Goal: Task Accomplishment & Management: Manage account settings

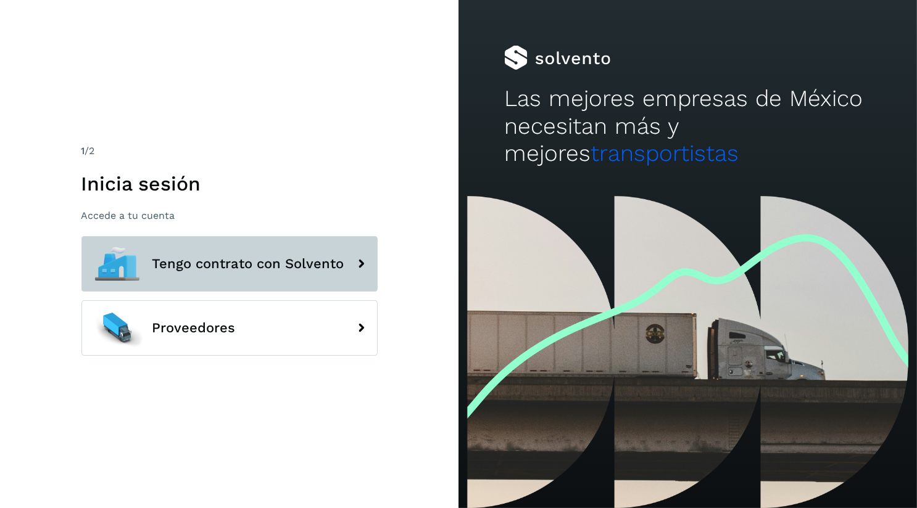
click at [228, 271] on span "Tengo contrato con Solvento" at bounding box center [248, 264] width 192 height 15
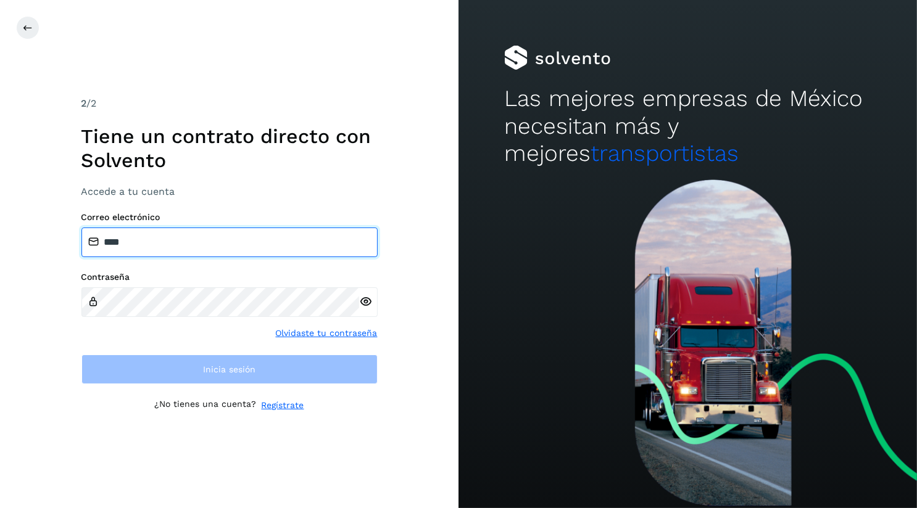
drag, startPoint x: 246, startPoint y: 238, endPoint x: 7, endPoint y: 220, distance: 238.8
click at [6, 220] on div "2 /2 Tiene un contrato directo con Solvento Accede a tu cuenta Correo electróni…" at bounding box center [229, 254] width 459 height 508
paste input "**********"
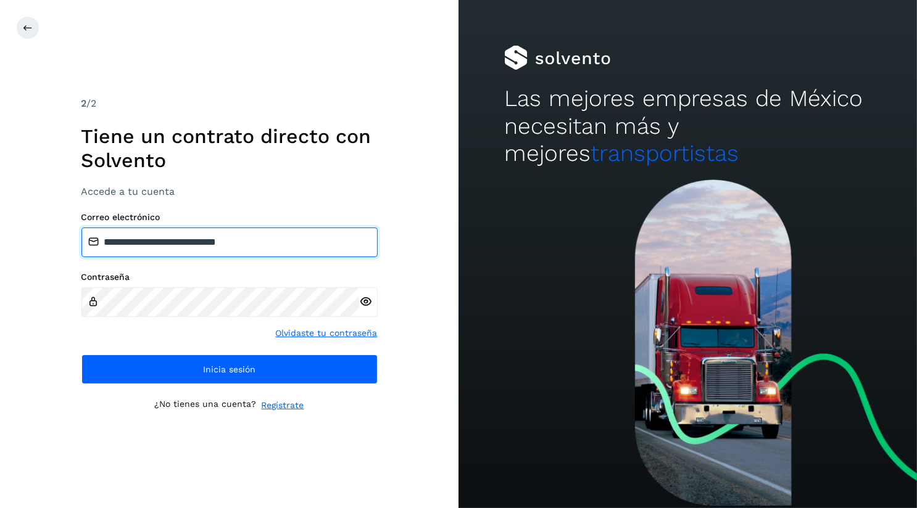
type input "**********"
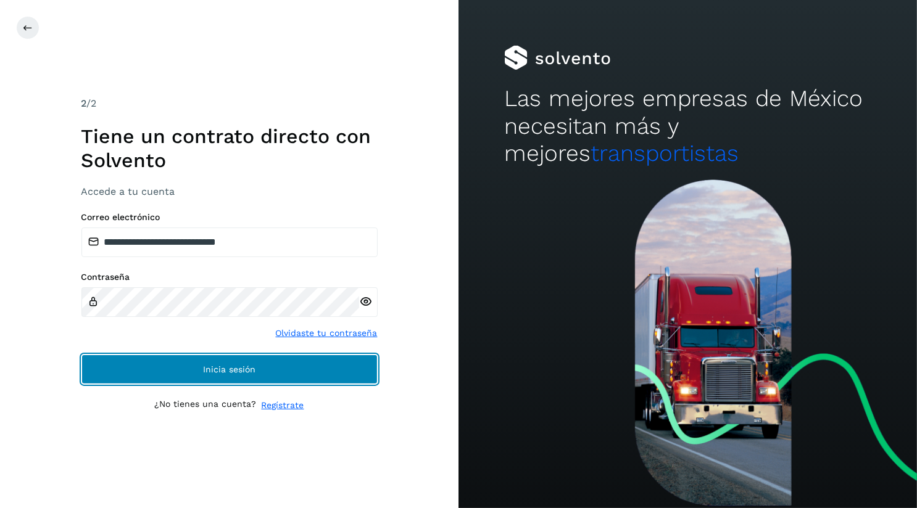
click at [297, 365] on button "Inicia sesión" at bounding box center [229, 370] width 296 height 30
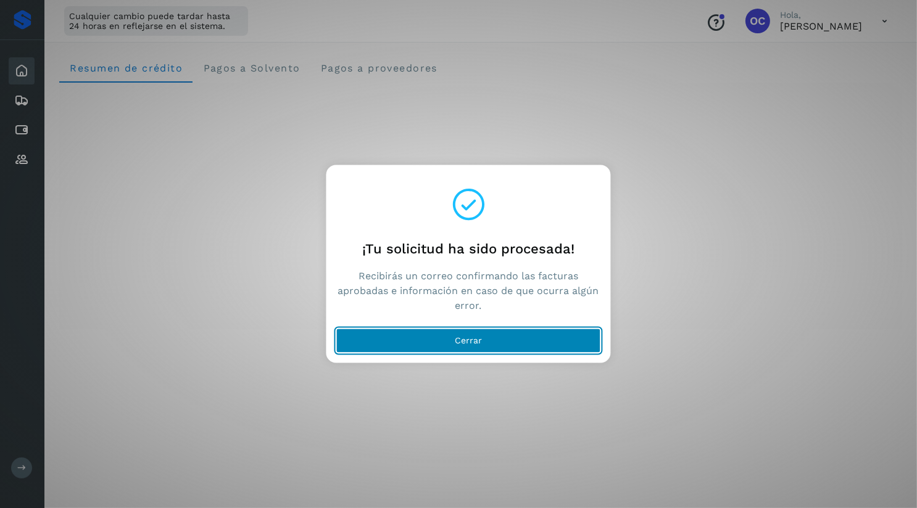
click at [433, 334] on button "Cerrar" at bounding box center [468, 341] width 265 height 25
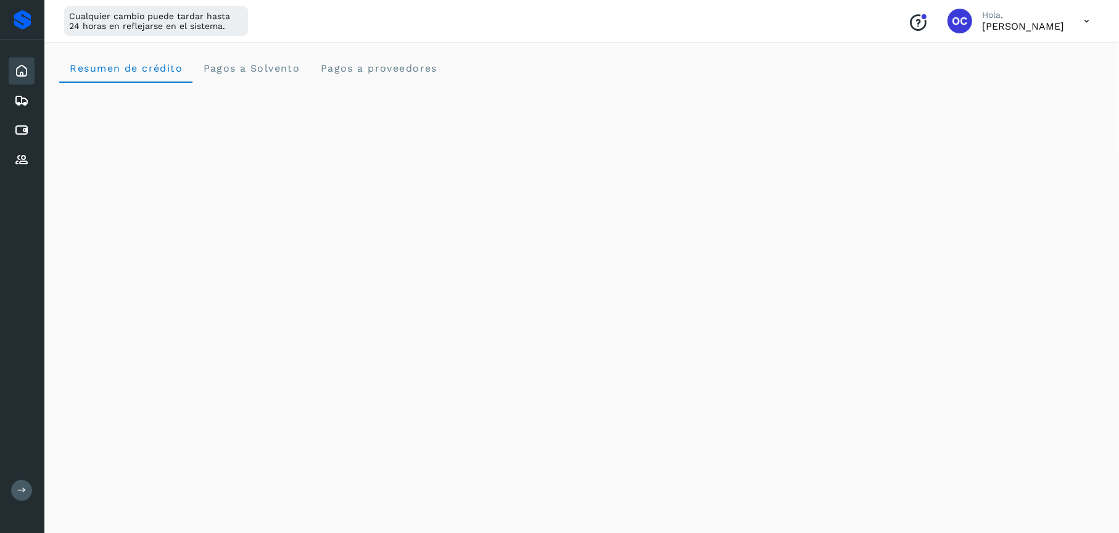
click at [12, 475] on div "Inicio Embarques Cuentas por pagar Proveedores Salir" at bounding box center [22, 266] width 44 height 533
click at [12, 478] on div "Inicio Embarques Cuentas por pagar Proveedores Salir" at bounding box center [22, 266] width 44 height 533
click at [12, 481] on div "Inicio Embarques Cuentas por pagar Proveedores Salir" at bounding box center [22, 266] width 44 height 533
click at [13, 482] on button at bounding box center [21, 489] width 21 height 21
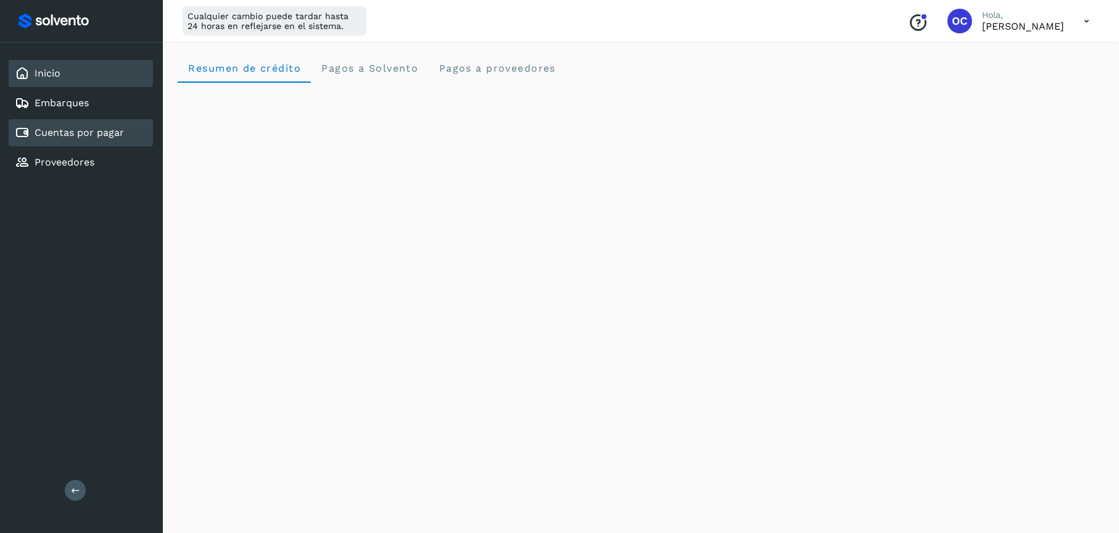
click at [83, 137] on link "Cuentas por pagar" at bounding box center [79, 133] width 89 height 12
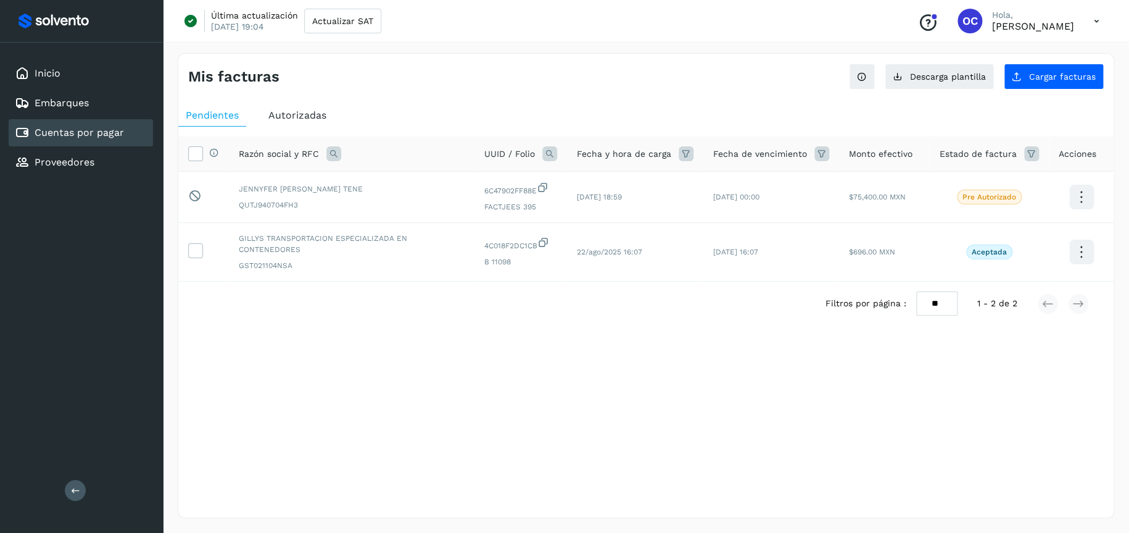
click at [293, 110] on span "Autorizadas" at bounding box center [297, 115] width 58 height 12
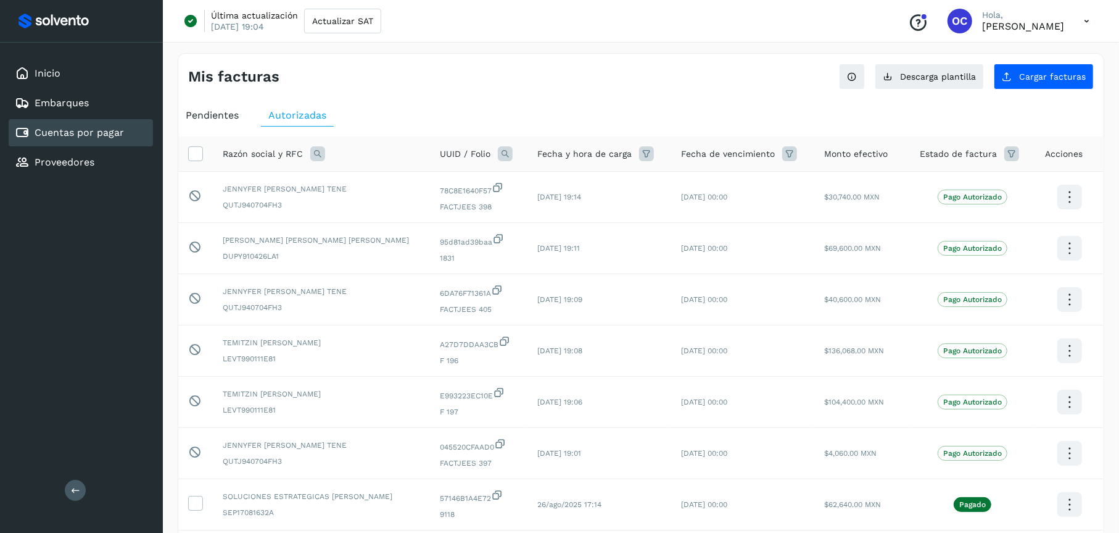
click at [209, 117] on span "Pendientes" at bounding box center [212, 115] width 53 height 12
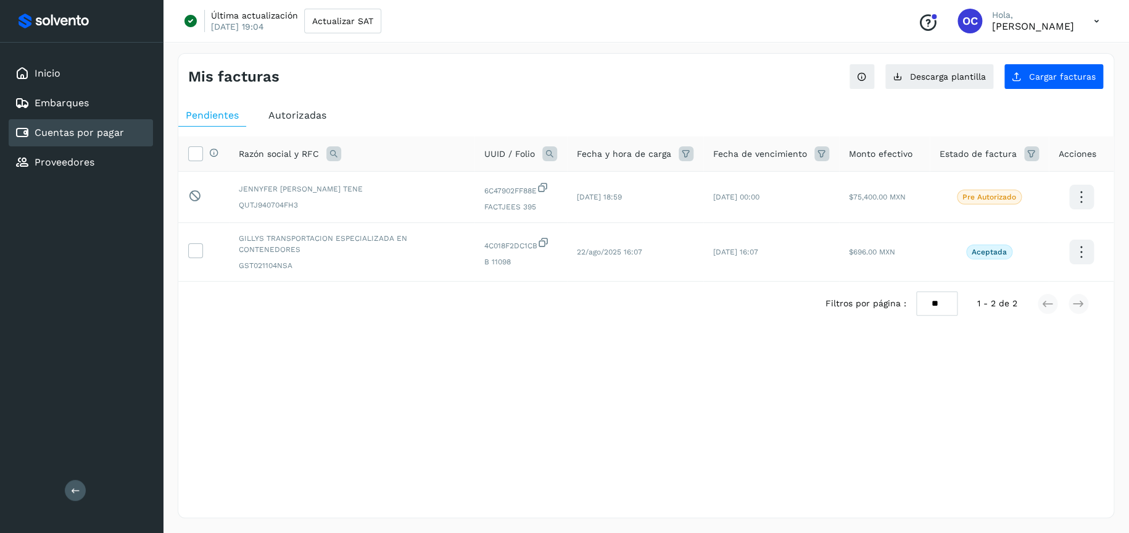
click at [300, 112] on span "Autorizadas" at bounding box center [297, 115] width 58 height 12
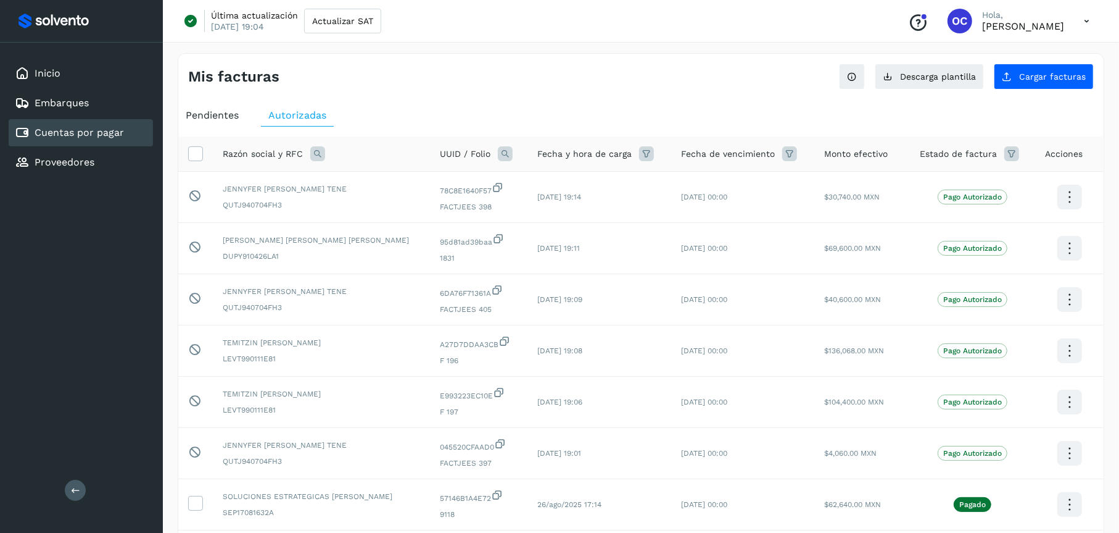
click at [916, 154] on icon at bounding box center [1012, 153] width 15 height 15
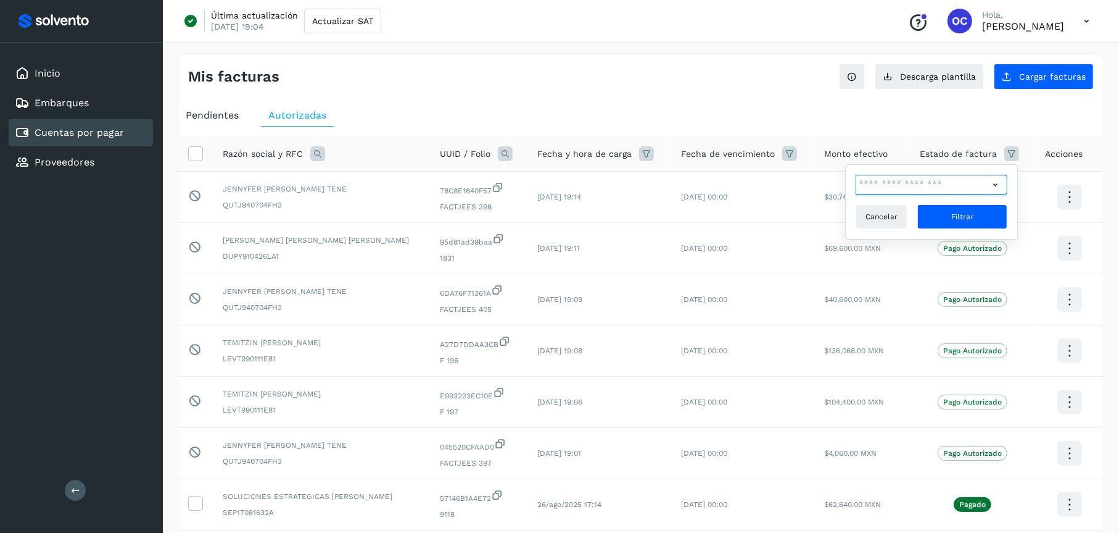
click at [916, 188] on input "text" at bounding box center [922, 185] width 133 height 20
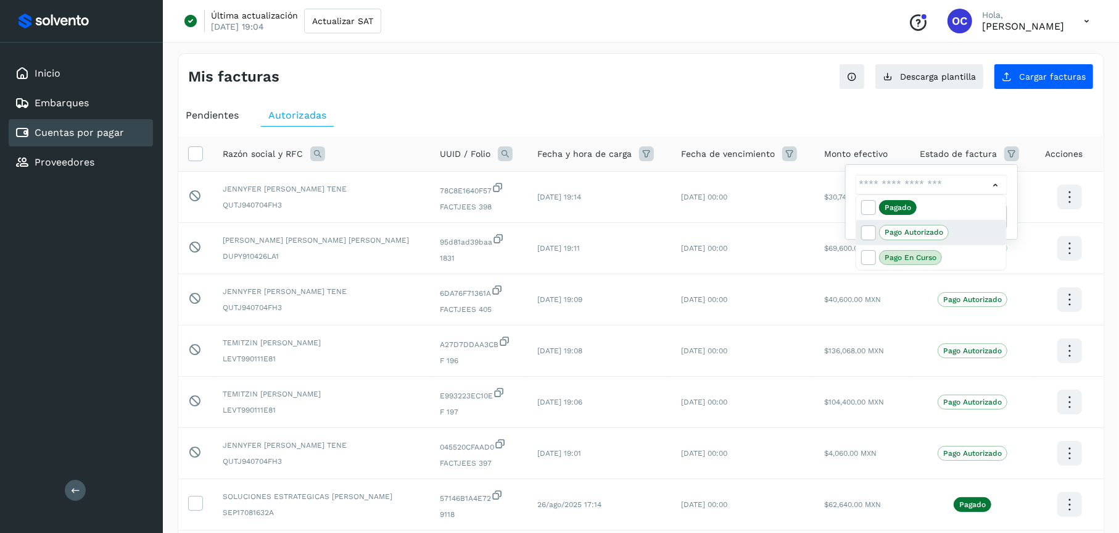
click at [916, 231] on p "Pago Autorizado" at bounding box center [914, 232] width 59 height 9
click at [867, 229] on icon at bounding box center [868, 232] width 12 height 12
type input "**********"
click at [916, 183] on div at bounding box center [559, 266] width 1119 height 533
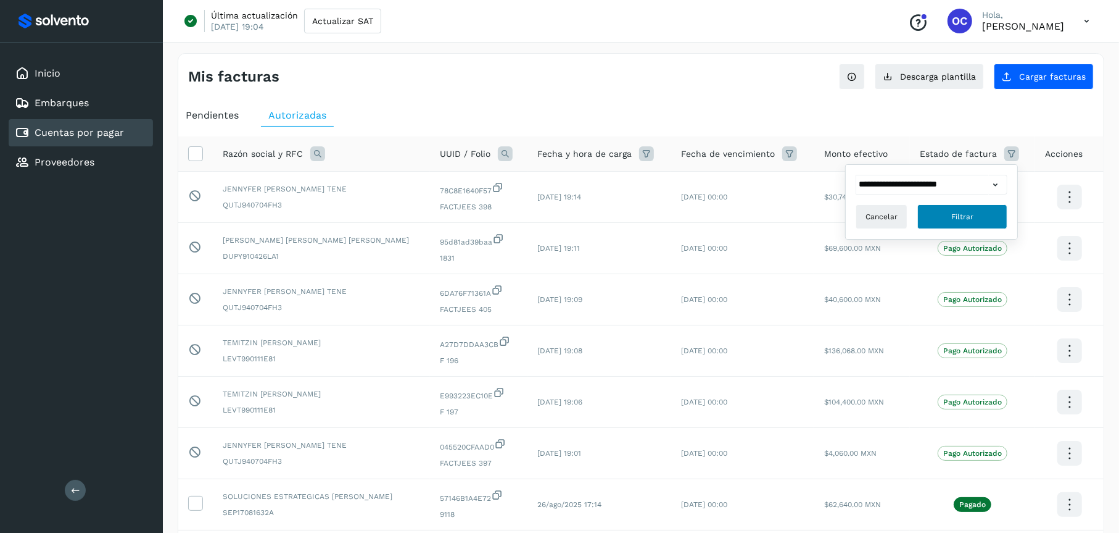
click at [916, 212] on span "Filtrar" at bounding box center [963, 216] width 22 height 11
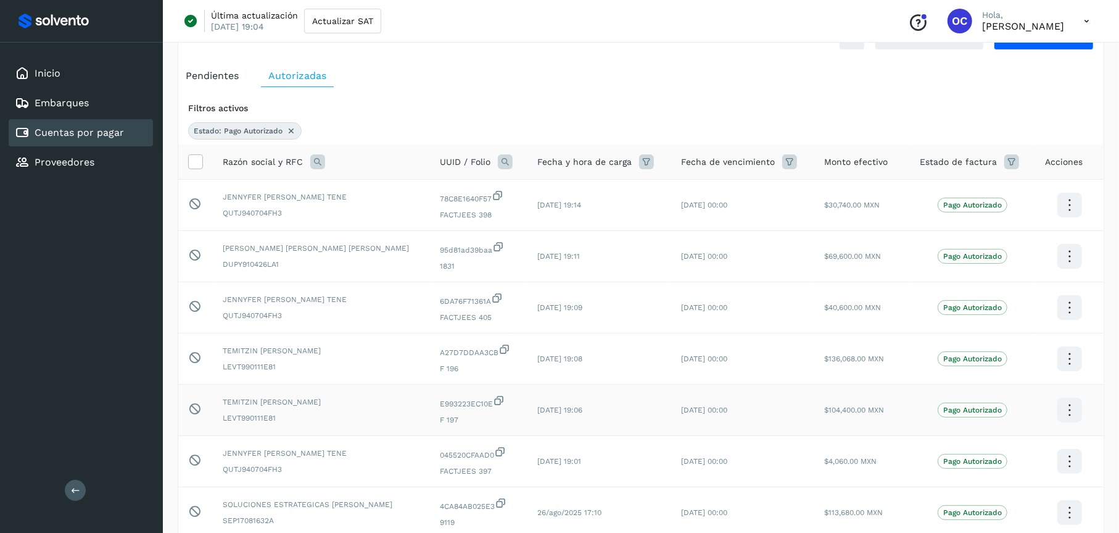
scroll to position [62, 0]
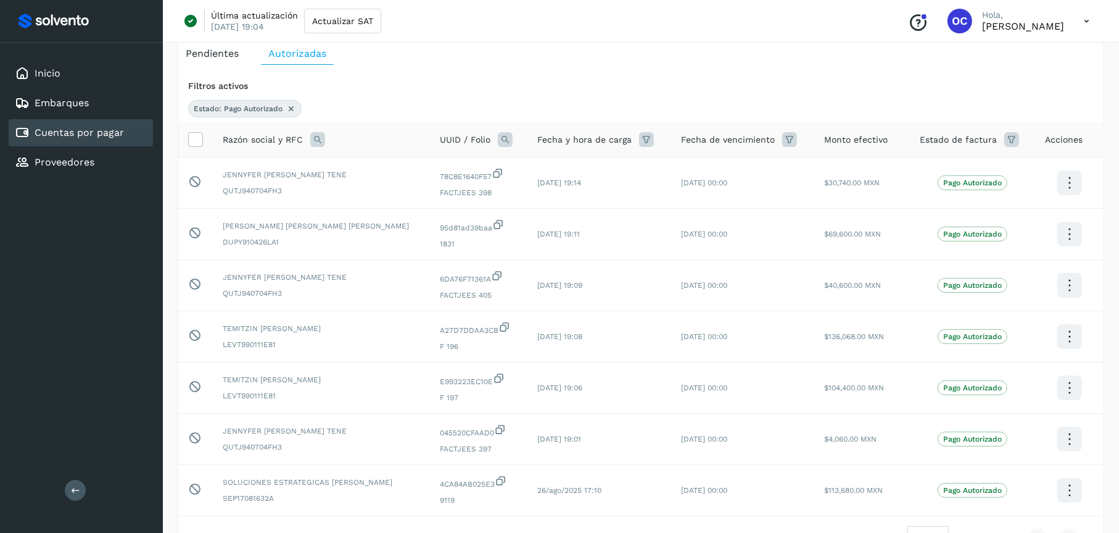
click at [916, 136] on icon at bounding box center [1012, 139] width 15 height 15
click at [916, 170] on icon at bounding box center [995, 170] width 13 height 13
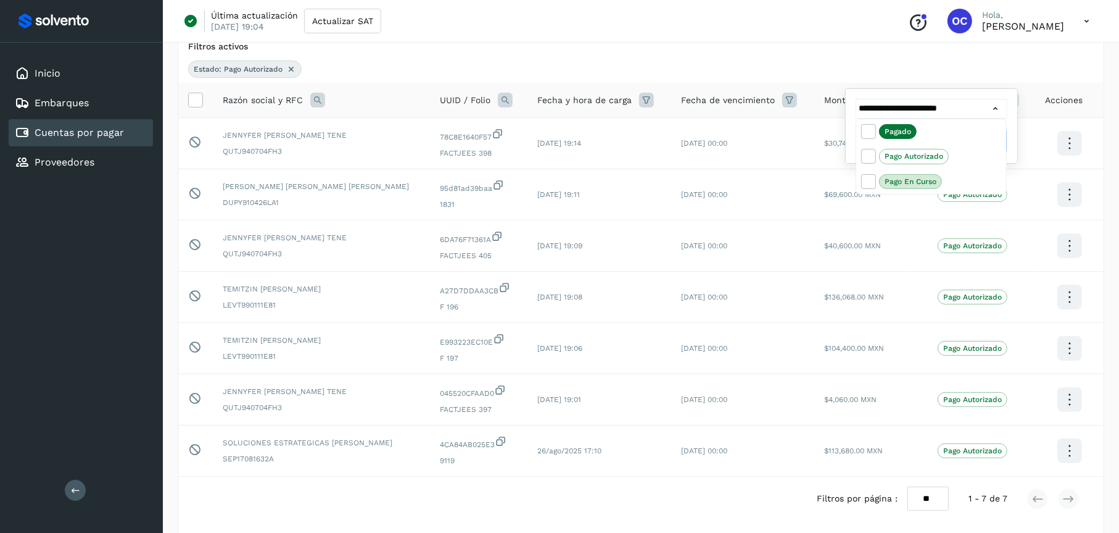
scroll to position [123, 0]
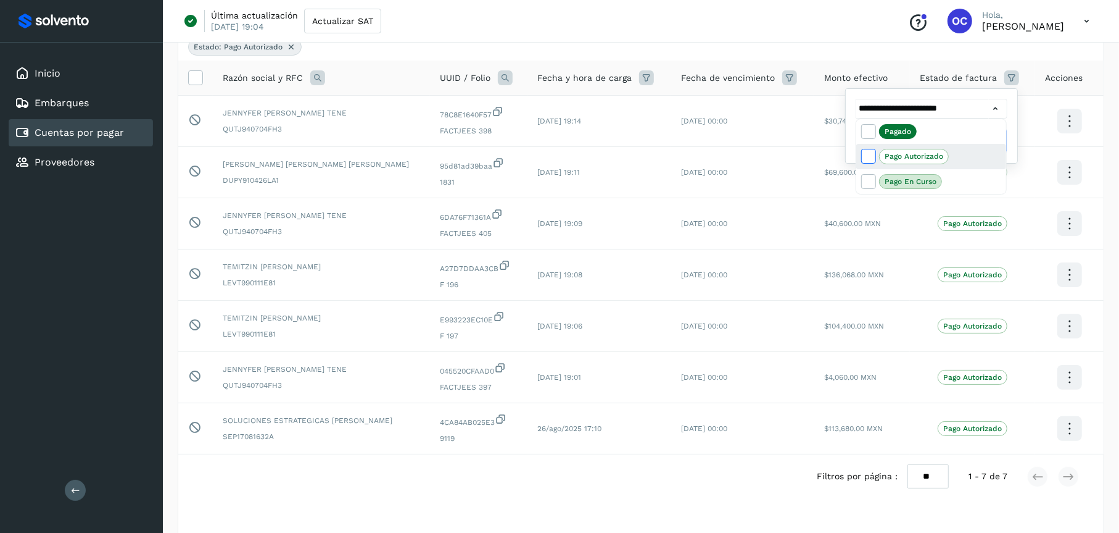
click at [874, 155] on span at bounding box center [870, 158] width 16 height 10
click at [868, 131] on icon at bounding box center [868, 131] width 12 height 12
type input "**********"
click at [916, 107] on div at bounding box center [559, 266] width 1119 height 533
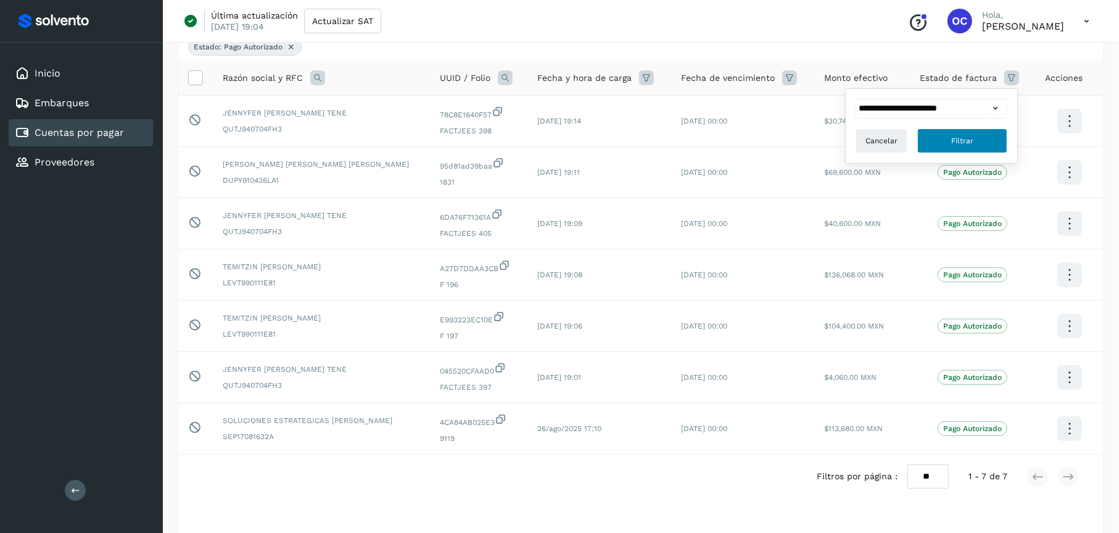
click at [916, 139] on button "Filtrar" at bounding box center [963, 140] width 90 height 25
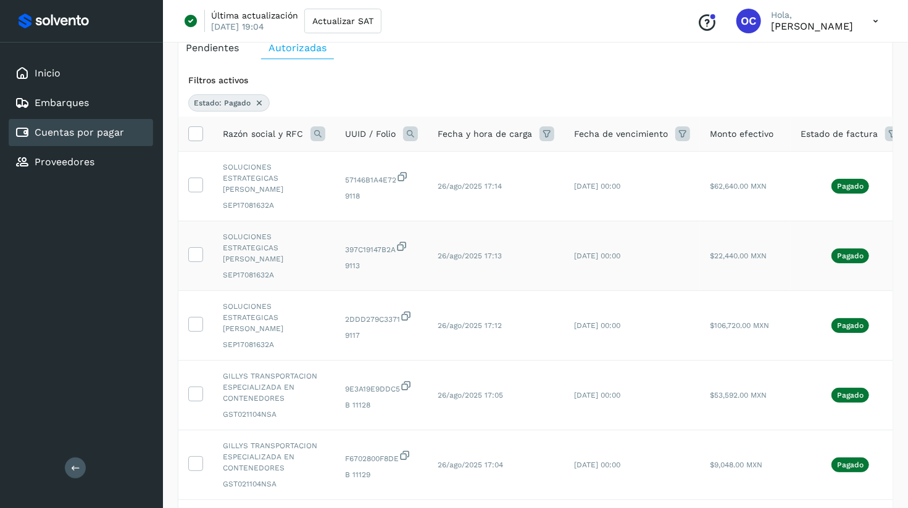
scroll to position [62, 0]
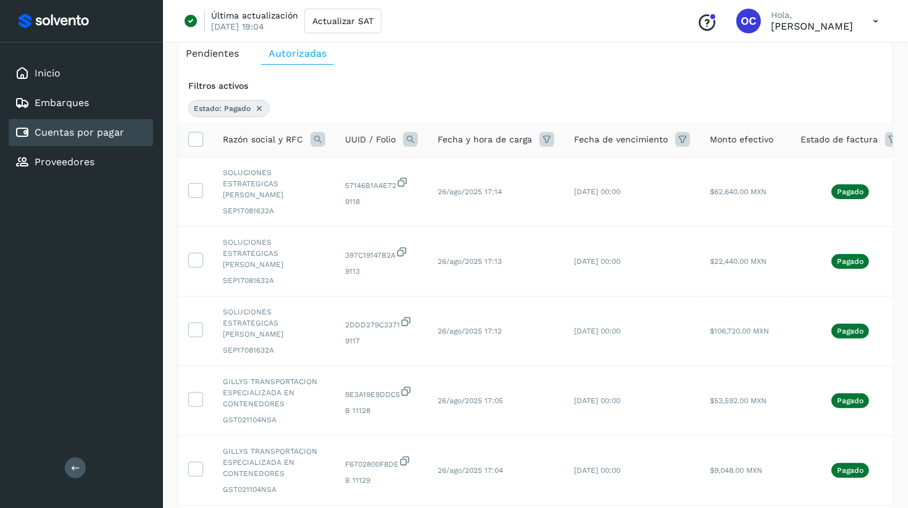
click at [885, 133] on icon at bounding box center [892, 139] width 15 height 15
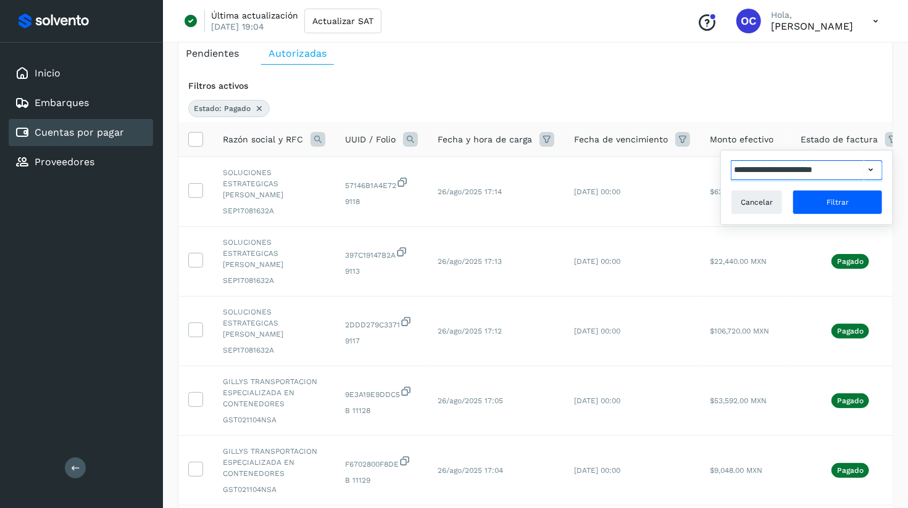
click at [820, 168] on input "**********" at bounding box center [797, 170] width 133 height 20
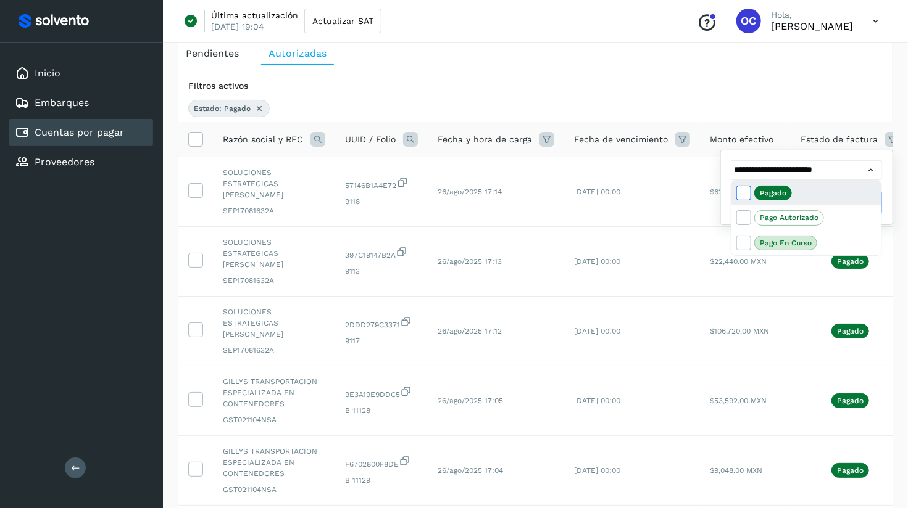
click at [737, 191] on icon at bounding box center [743, 192] width 12 height 12
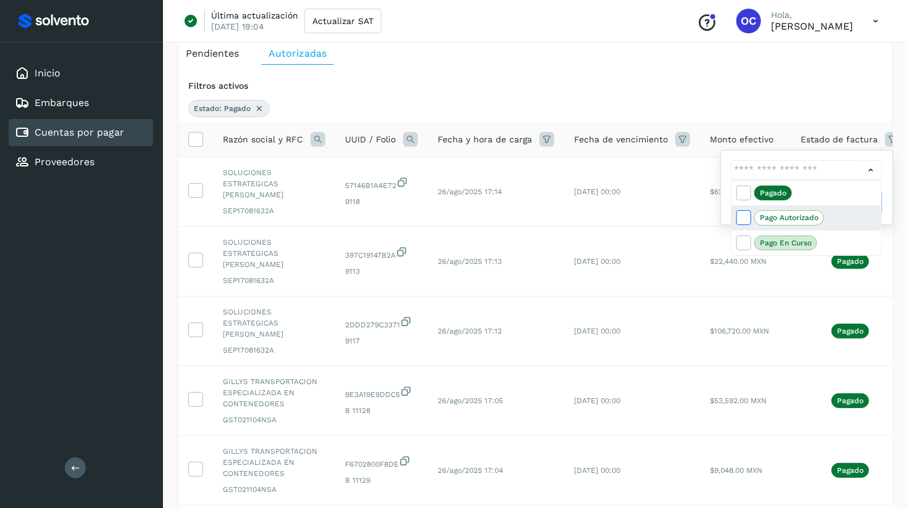
click at [742, 217] on icon at bounding box center [743, 217] width 12 height 12
type input "**********"
click at [869, 170] on div at bounding box center [454, 254] width 908 height 508
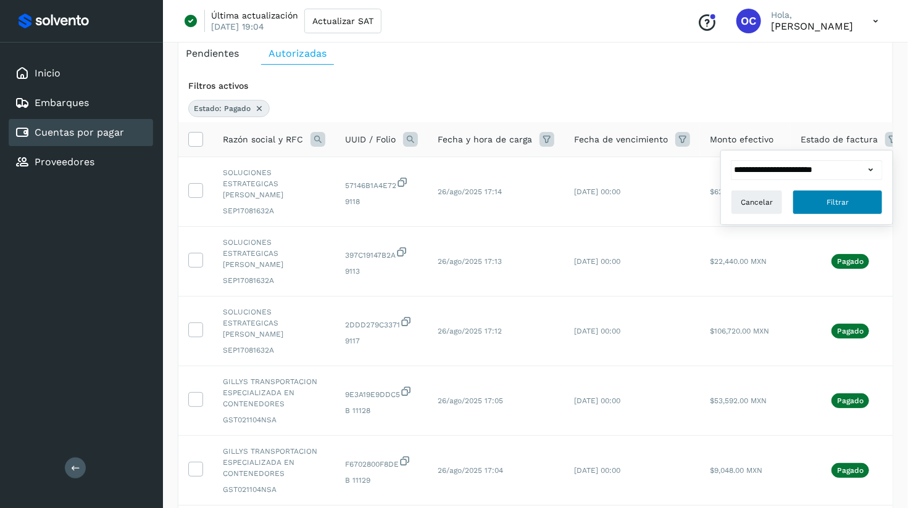
click at [815, 212] on button "Filtrar" at bounding box center [837, 202] width 90 height 25
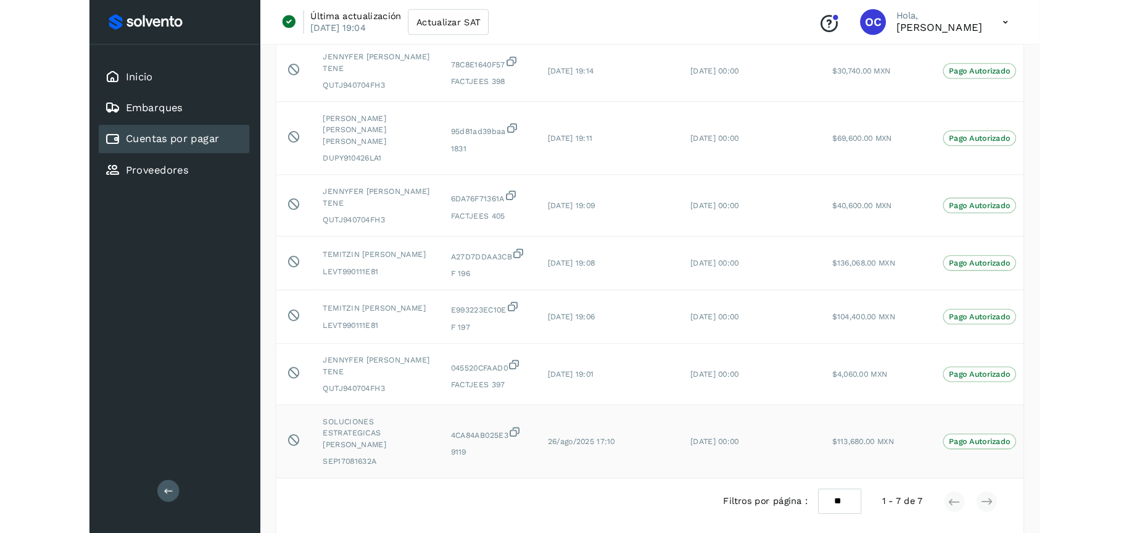
scroll to position [0, 0]
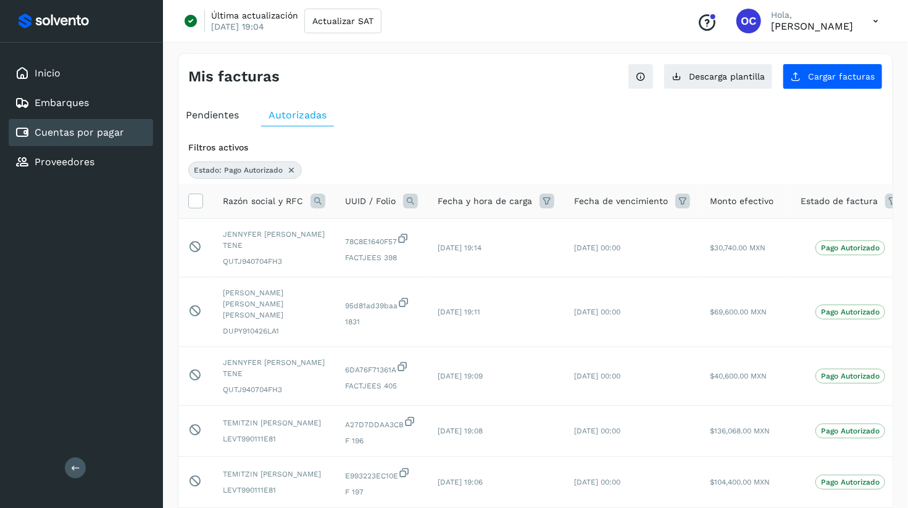
click at [218, 118] on span "Pendientes" at bounding box center [212, 115] width 53 height 12
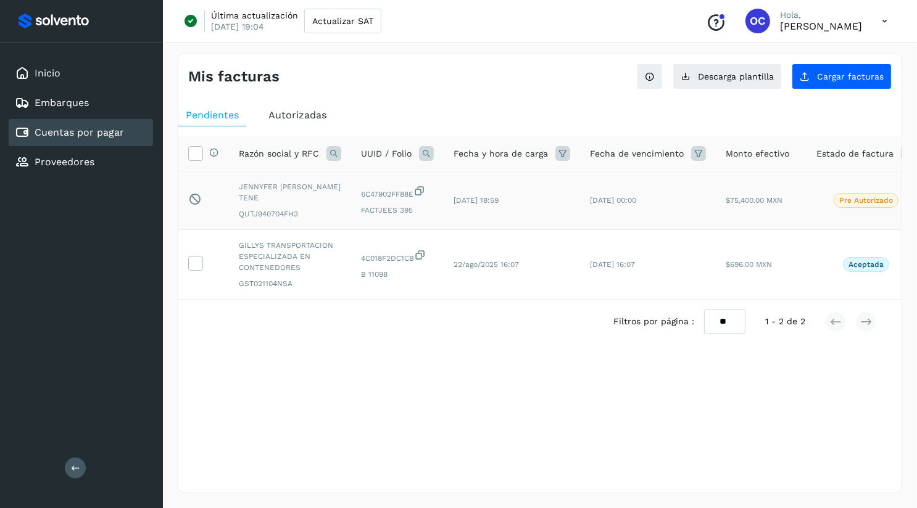
click at [840, 197] on p "Pre Autorizado" at bounding box center [866, 200] width 54 height 9
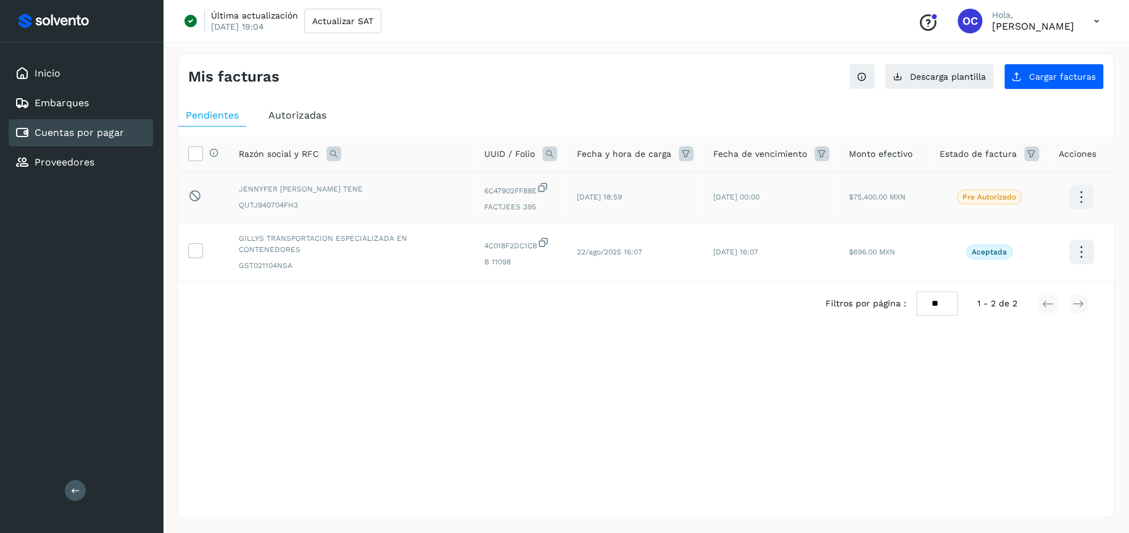
click at [916, 192] on icon at bounding box center [1081, 197] width 29 height 29
click at [685, 297] on div at bounding box center [564, 266] width 1129 height 533
click at [916, 20] on p "[PERSON_NAME]" at bounding box center [1033, 26] width 82 height 12
click at [916, 24] on icon at bounding box center [1096, 21] width 25 height 25
click at [916, 73] on div "Cerrar sesión" at bounding box center [1035, 79] width 147 height 23
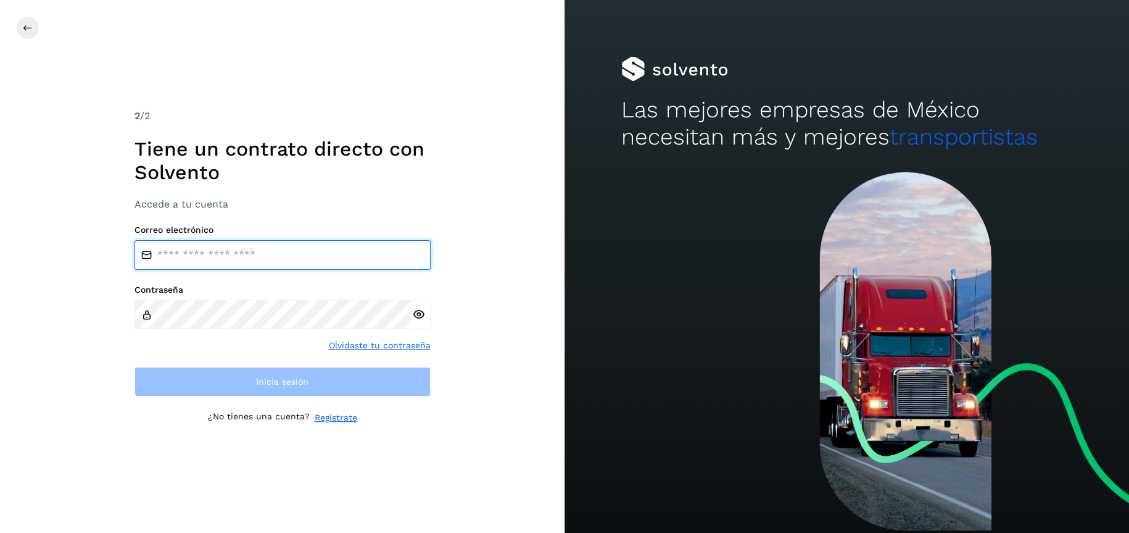
type input "****"
